Goal: Download file/media

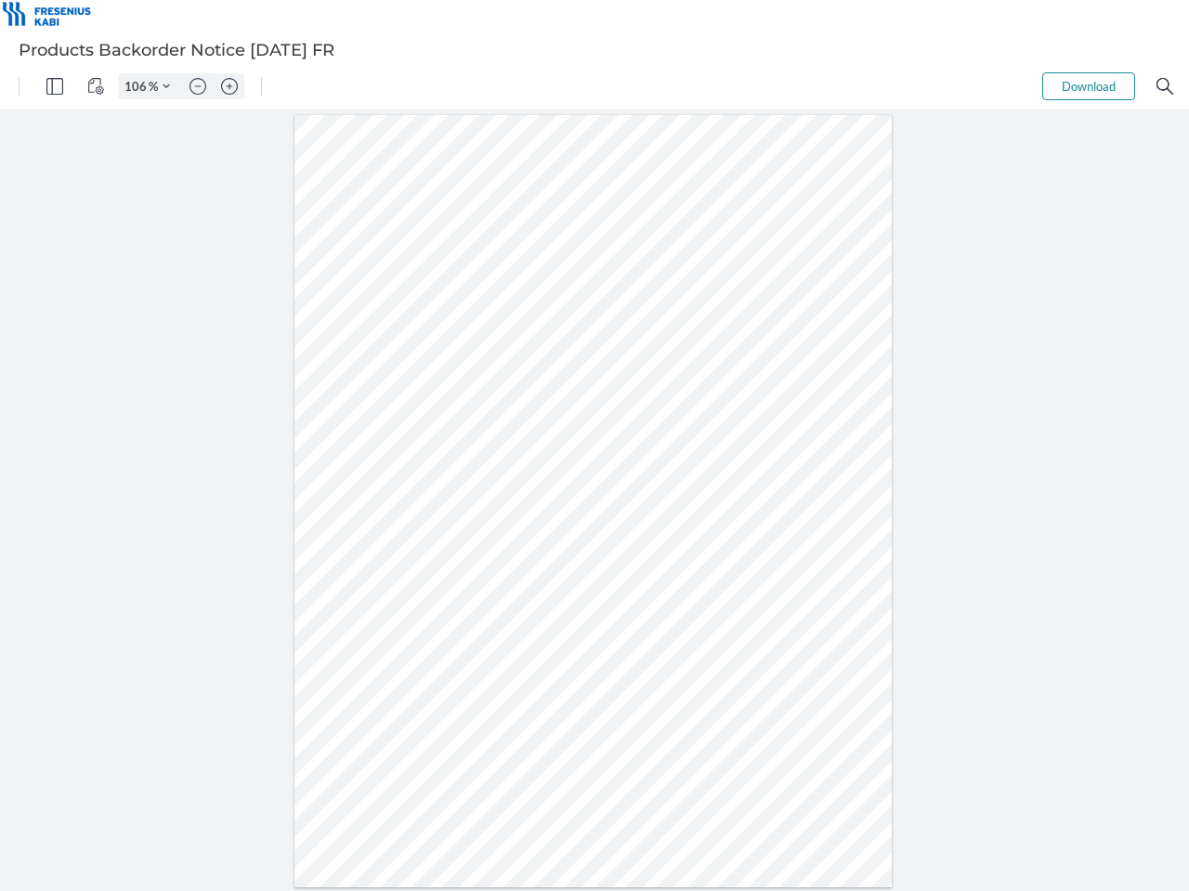
click at [55, 86] on img "Panel" at bounding box center [54, 86] width 17 height 17
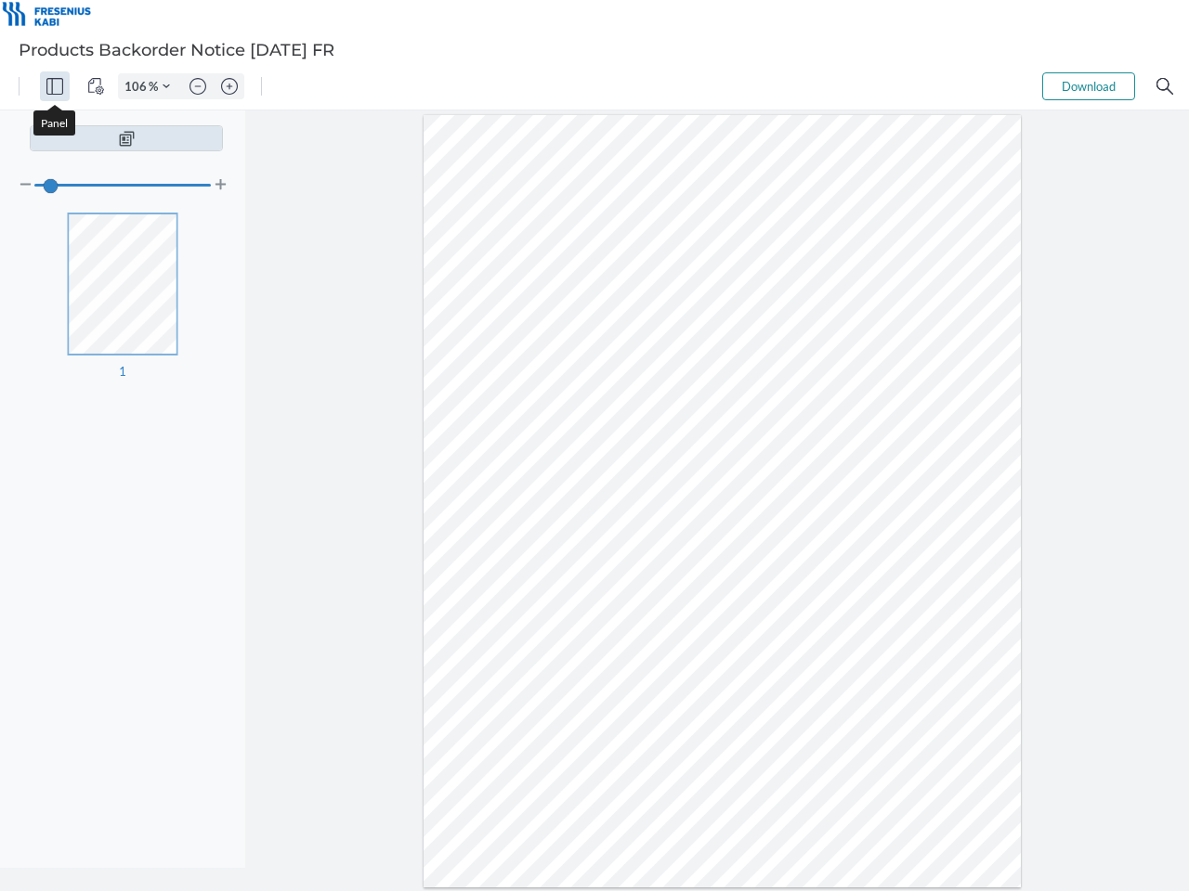
click at [96, 86] on img "View Controls" at bounding box center [95, 86] width 17 height 17
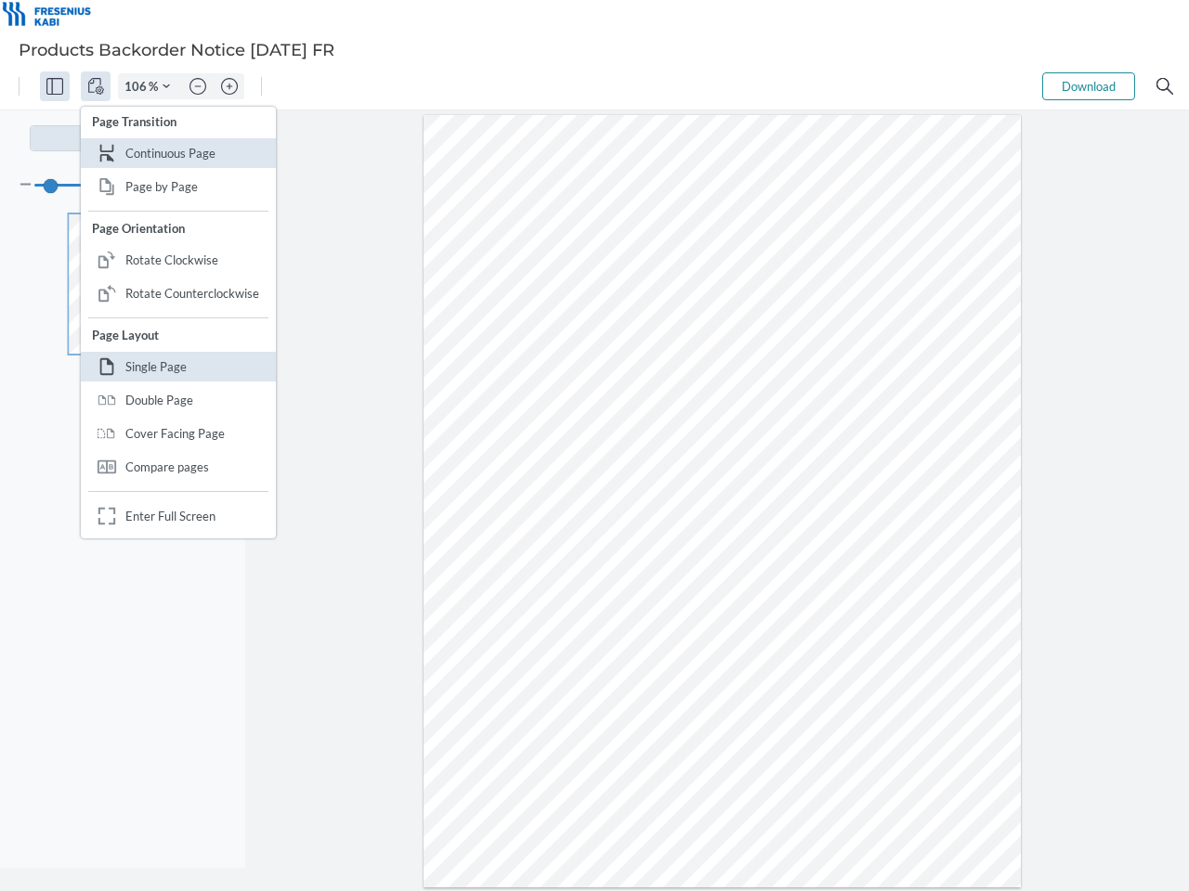
click at [138, 86] on input "106" at bounding box center [134, 86] width 30 height 17
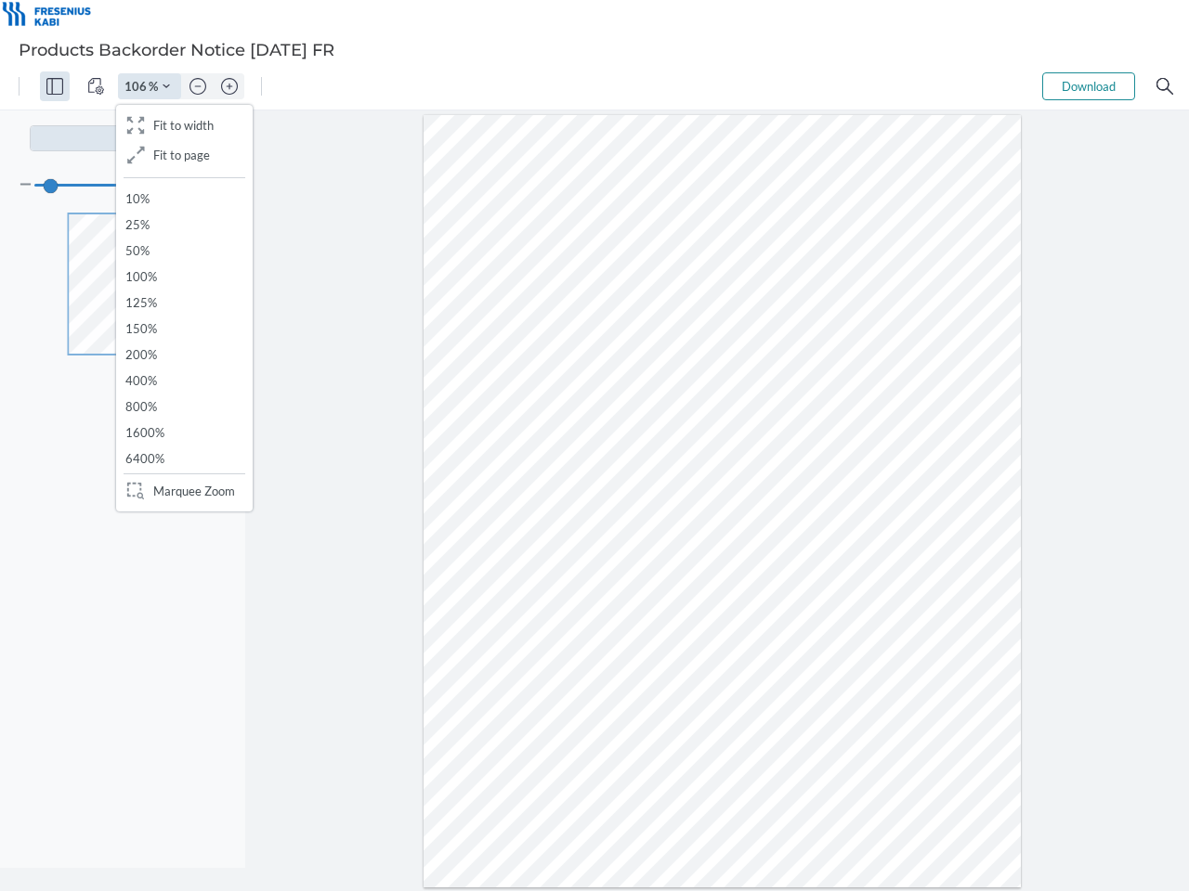
click at [166, 86] on img "Zoom Controls" at bounding box center [165, 86] width 7 height 7
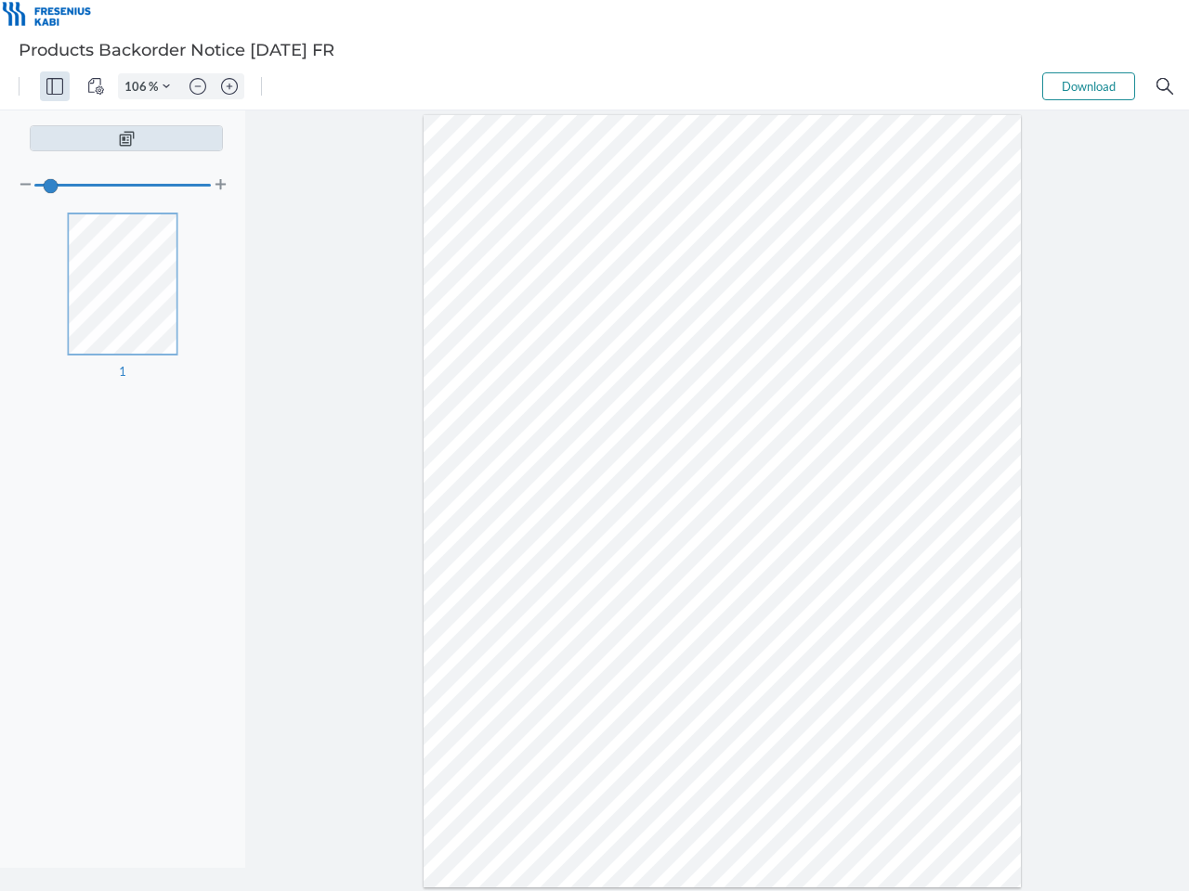
click at [198, 86] on img "Zoom out" at bounding box center [197, 86] width 17 height 17
click at [229, 86] on img "Zoom in" at bounding box center [229, 86] width 17 height 17
type input "106"
click at [1088, 86] on button "Download" at bounding box center [1088, 86] width 93 height 28
click at [1164, 86] on img "Search" at bounding box center [1164, 86] width 17 height 17
